Goal: Information Seeking & Learning: Learn about a topic

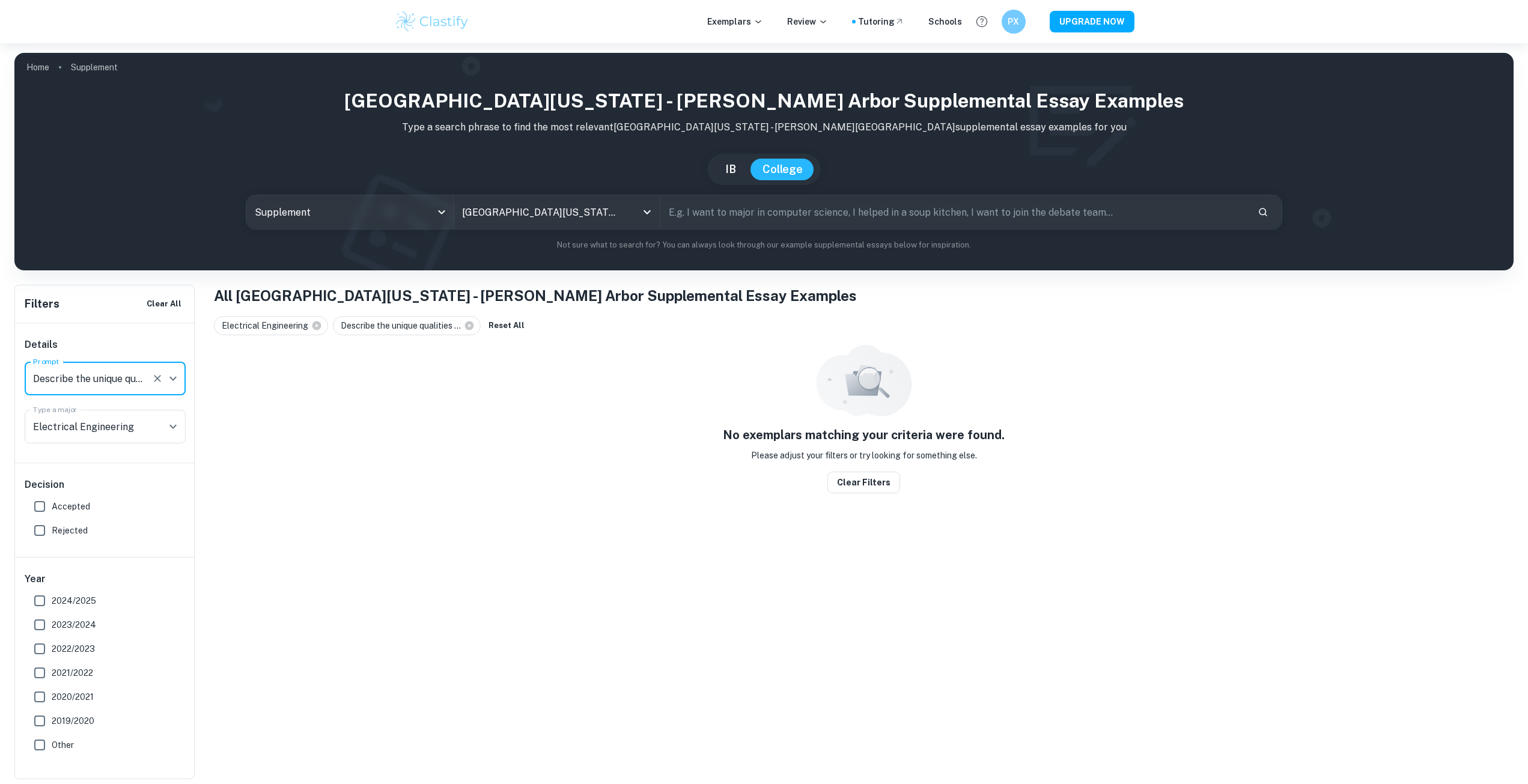
click at [150, 424] on button "Clear" at bounding box center [157, 426] width 17 height 17
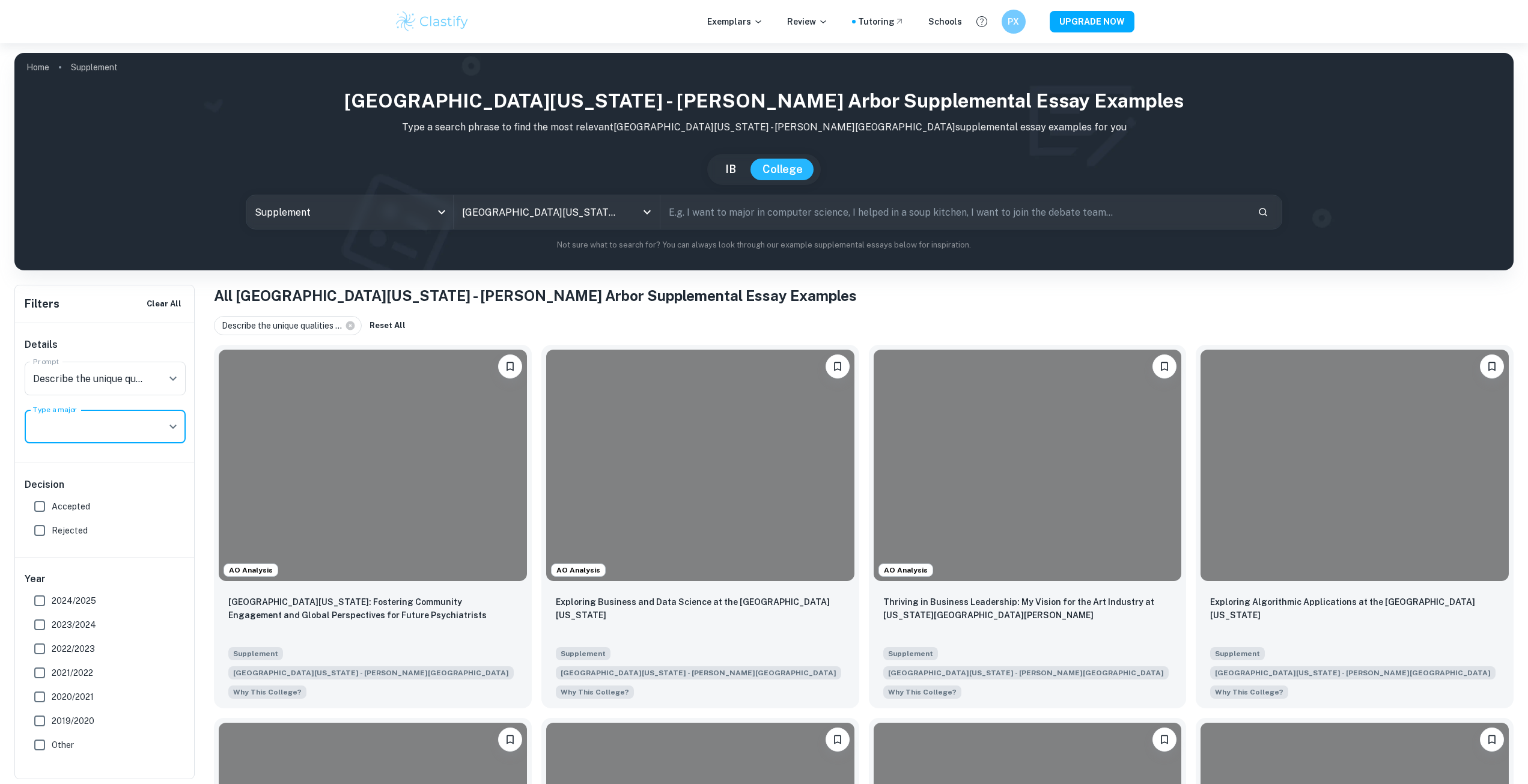
click at [167, 428] on icon "Open" at bounding box center [173, 427] width 15 height 15
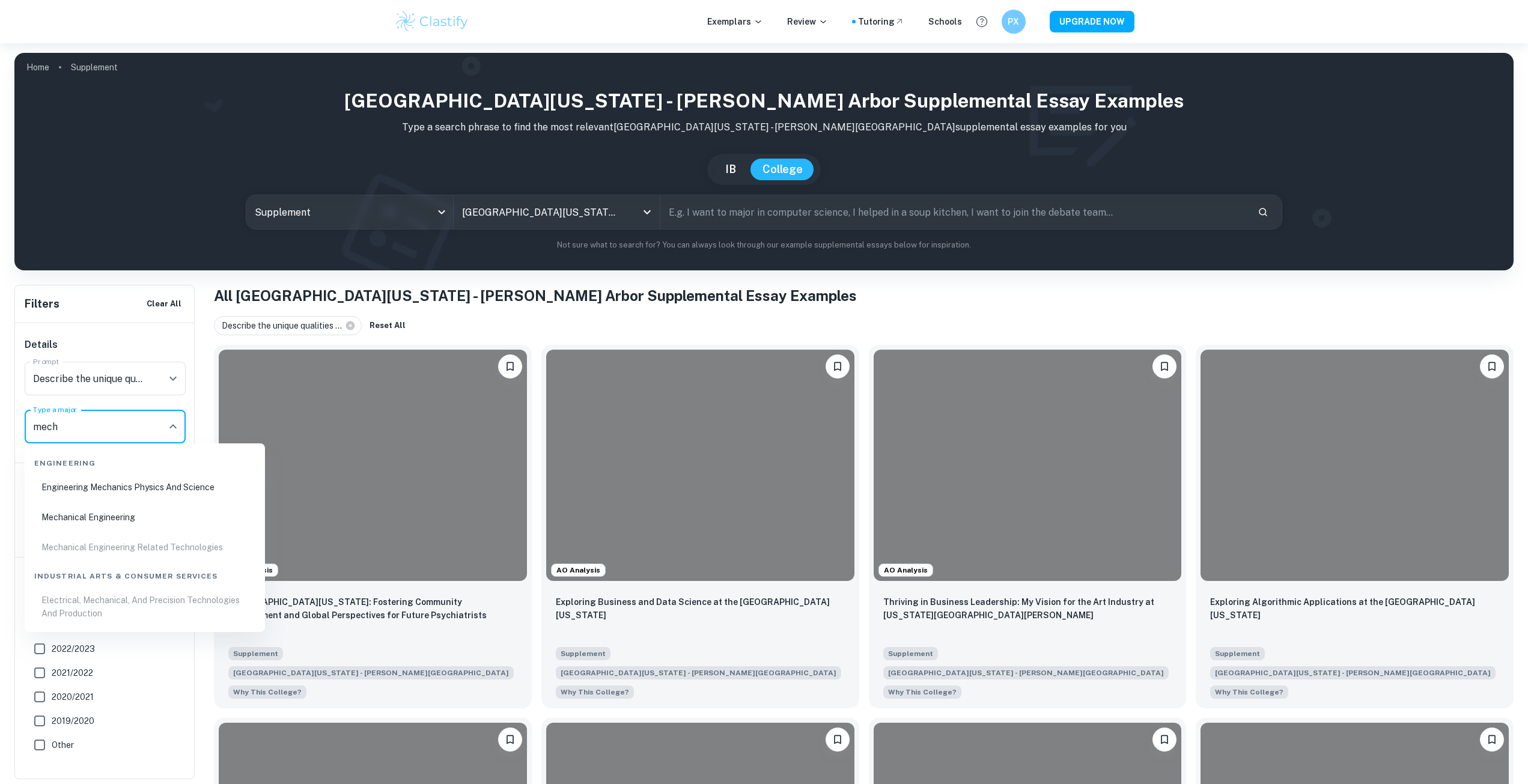
click at [94, 509] on li "Mechanical Engineering" at bounding box center [145, 517] width 231 height 28
type input "mech"
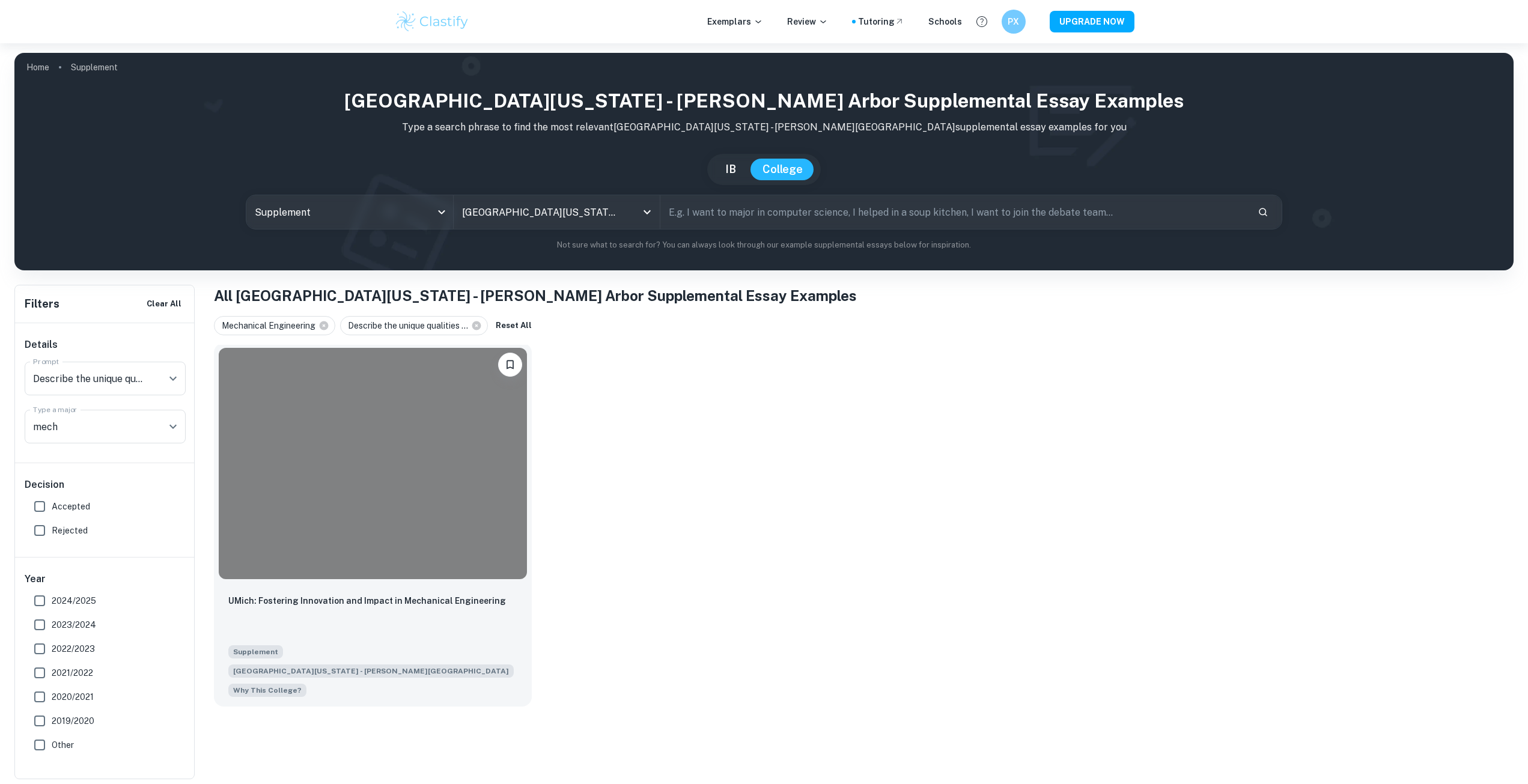
click at [373, 476] on div at bounding box center [373, 463] width 308 height 232
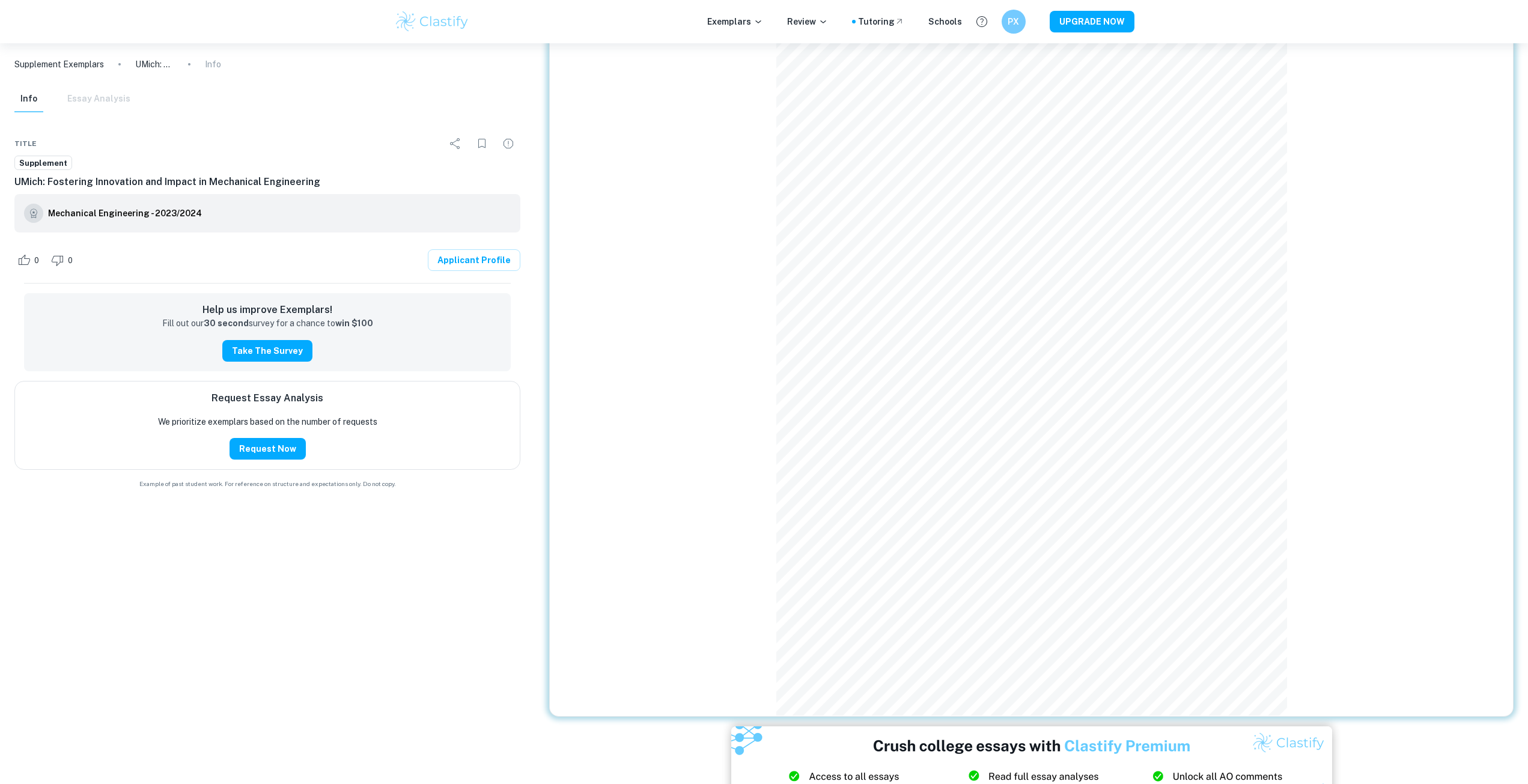
scroll to position [696, 0]
